Goal: Information Seeking & Learning: Learn about a topic

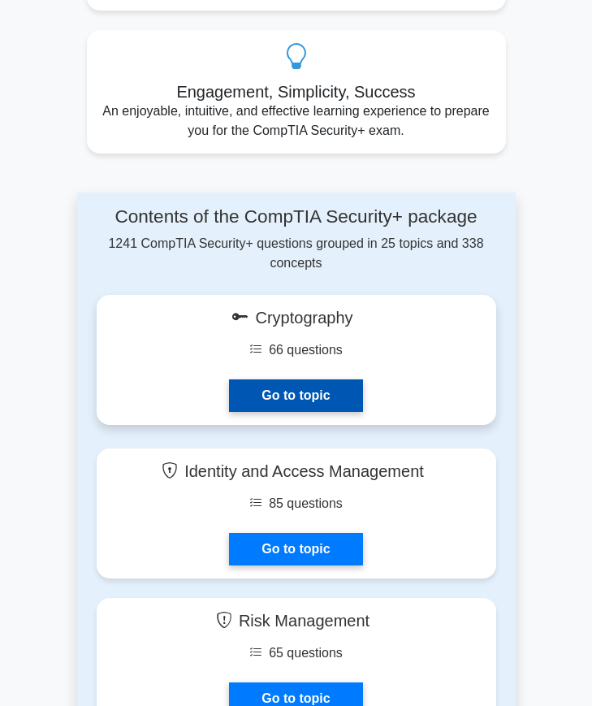
scroll to position [981, 0]
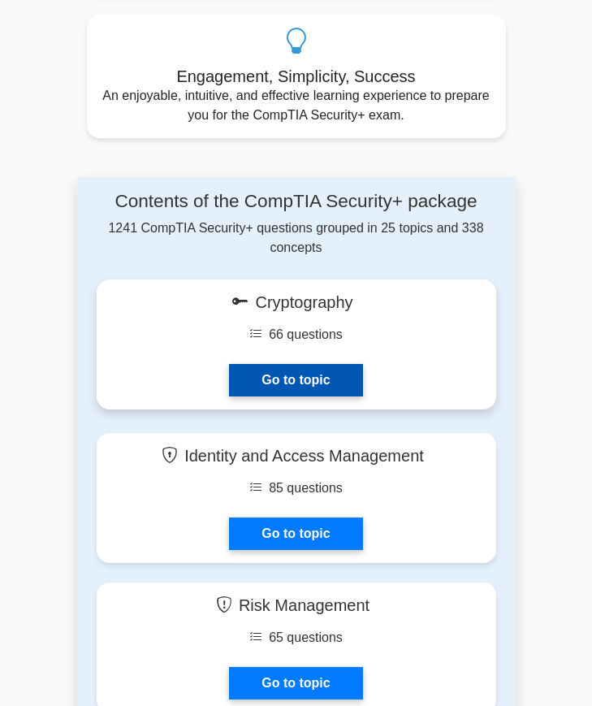
click at [283, 364] on link "Go to topic" at bounding box center [295, 380] width 133 height 32
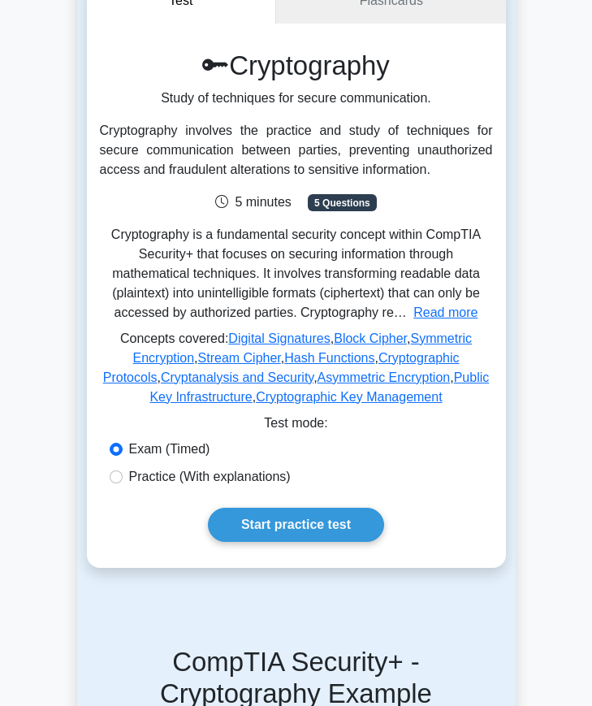
scroll to position [113, 0]
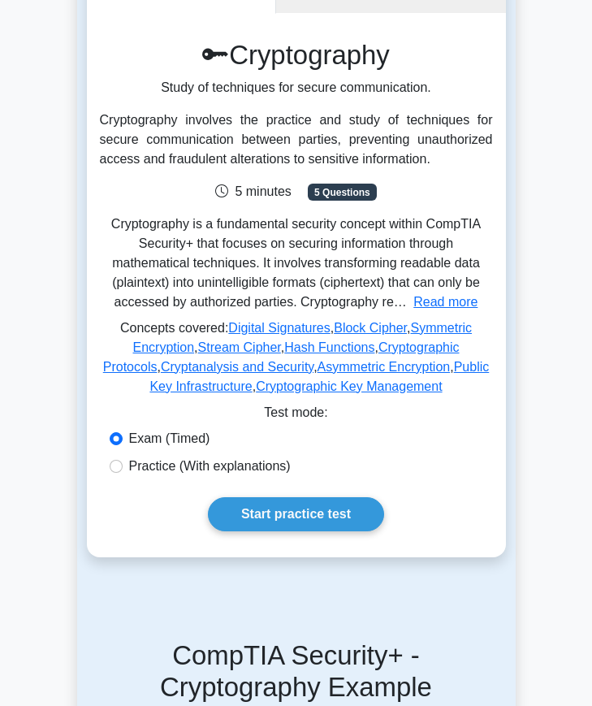
click at [114, 464] on input "Practice (With explanations)" at bounding box center [116, 466] width 13 height 13
radio input "true"
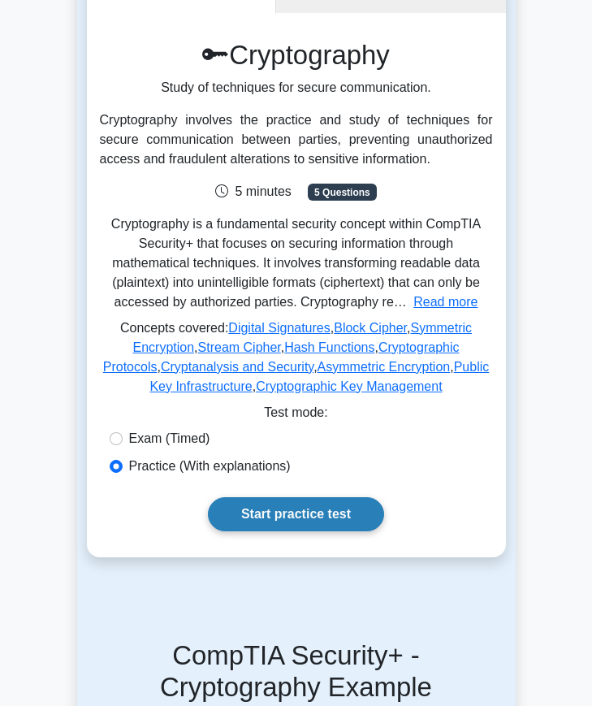
click at [251, 507] on link "Start practice test" at bounding box center [296, 514] width 176 height 34
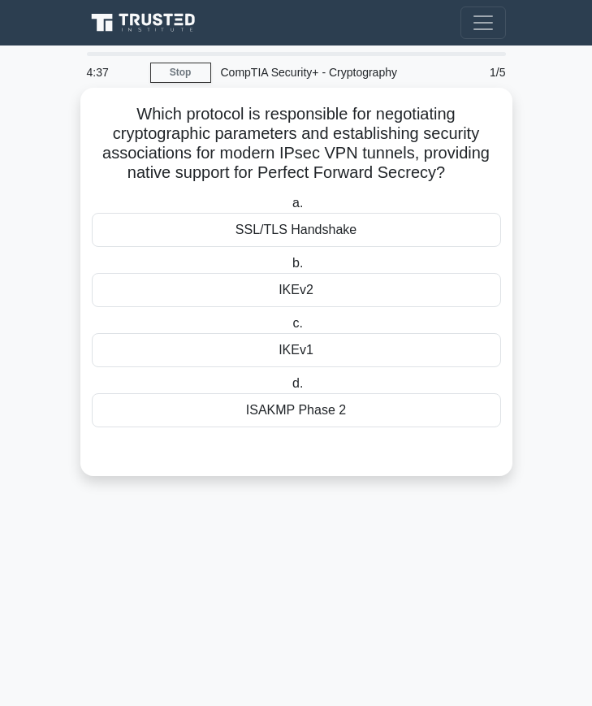
click at [296, 221] on div "SSL/TLS Handshake" at bounding box center [296, 230] width 409 height 34
click at [289, 209] on input "a. SSL/TLS Handshake" at bounding box center [289, 203] width 0 height 11
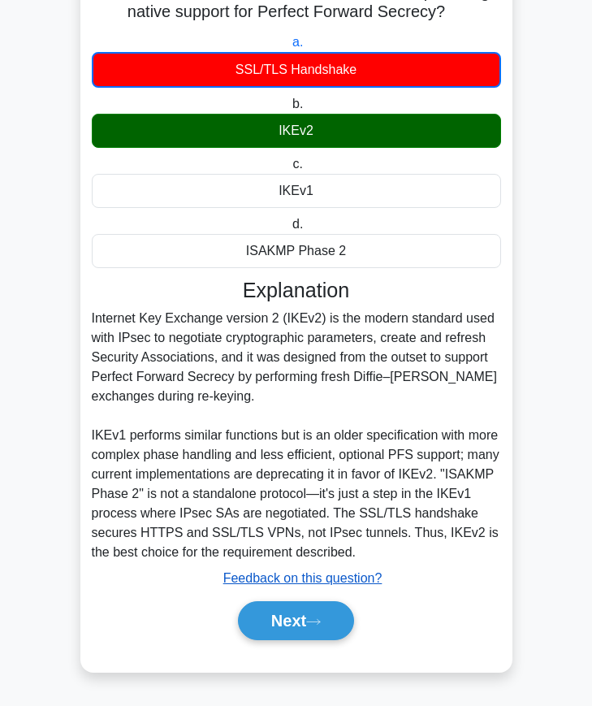
scroll to position [162, 0]
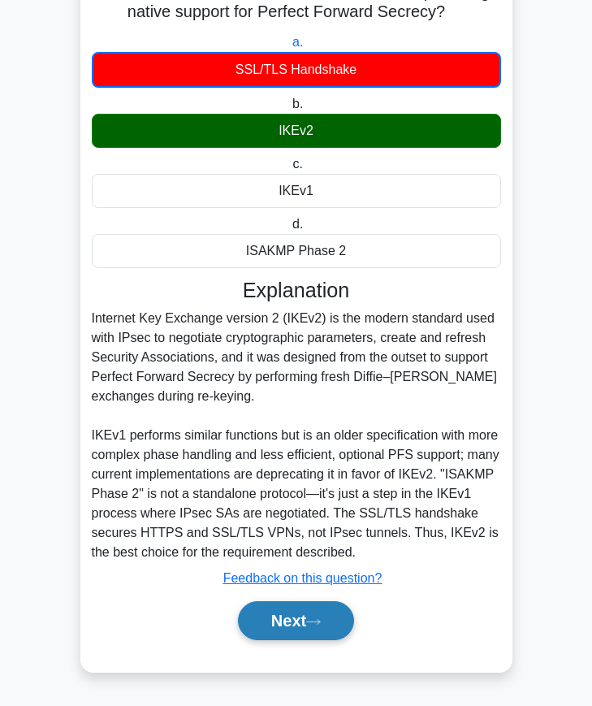
click at [278, 614] on button "Next" at bounding box center [296, 620] width 116 height 39
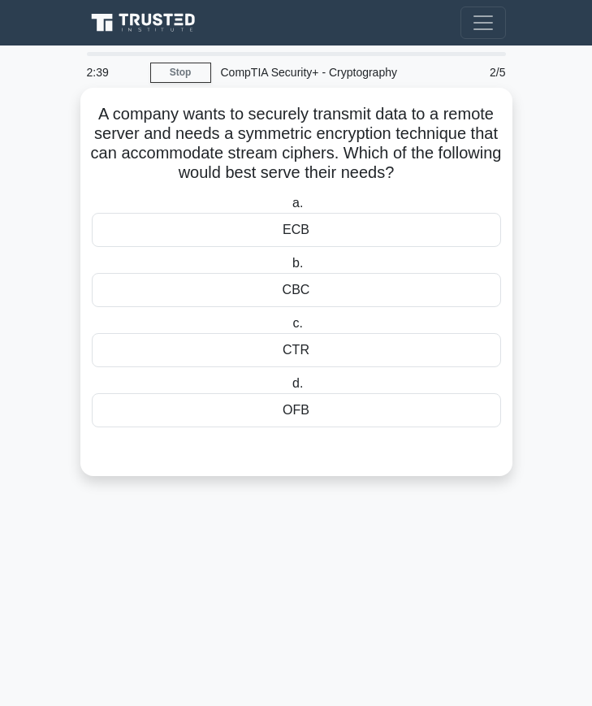
scroll to position [0, 0]
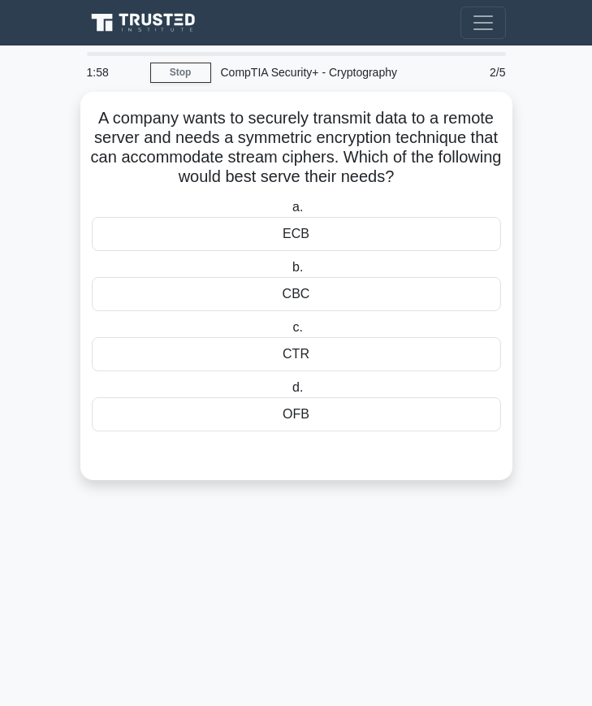
click at [333, 364] on div "CTR" at bounding box center [296, 354] width 409 height 34
click at [289, 333] on input "c. CTR" at bounding box center [289, 327] width 0 height 11
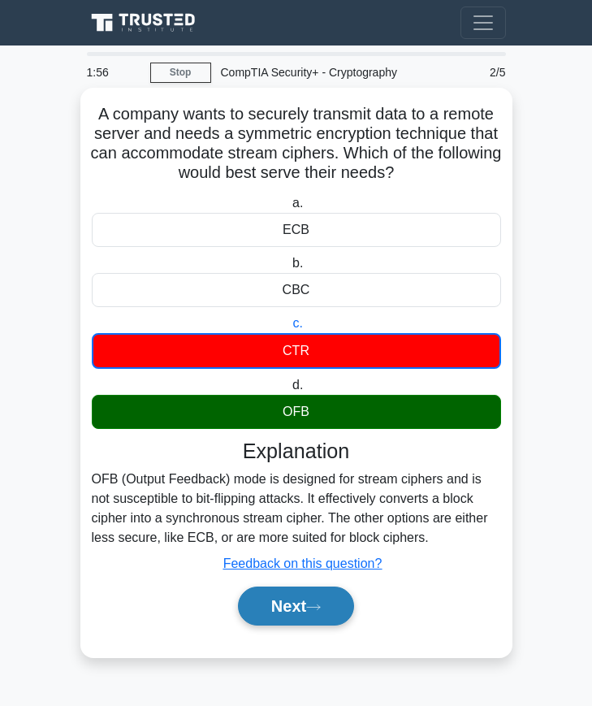
click at [317, 612] on button "Next" at bounding box center [296, 605] width 116 height 39
